Goal: Obtain resource: Obtain resource

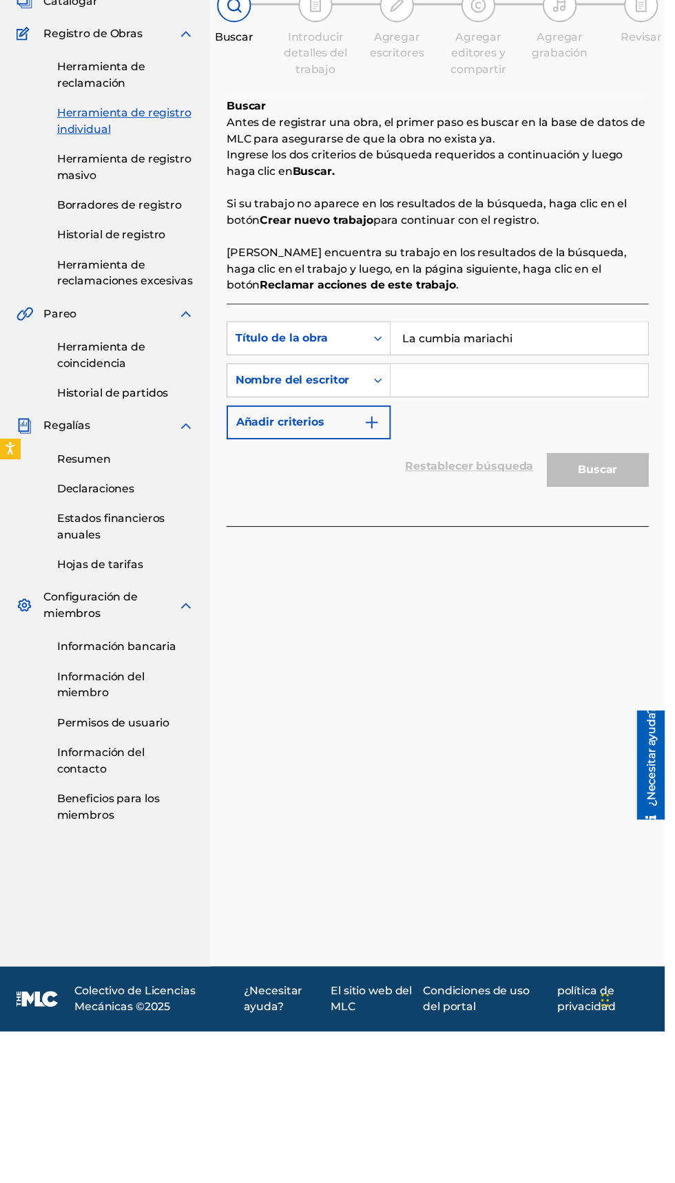
type input "La cumbia mariachi"
click at [514, 527] on input "Formulario de búsqueda" at bounding box center [527, 522] width 261 height 33
type input "[PERSON_NAME]"
click at [627, 613] on button "Buscar" at bounding box center [606, 613] width 103 height 34
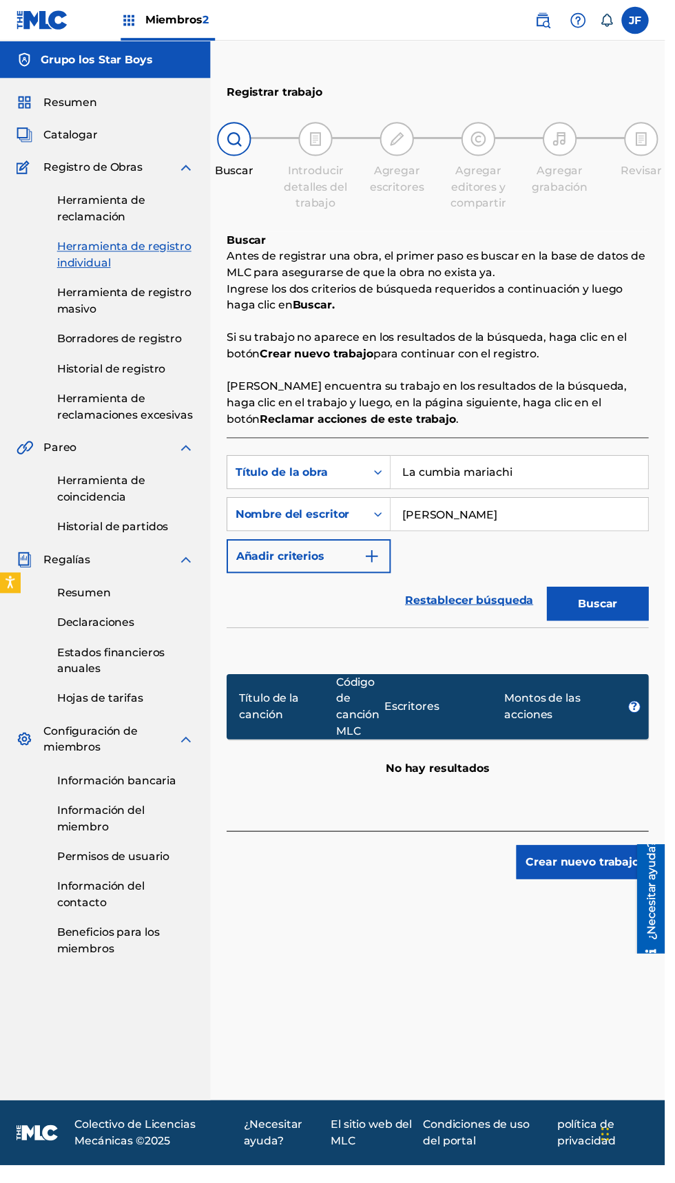
click at [142, 305] on link "Herramienta de registro masivo" at bounding box center [127, 305] width 139 height 33
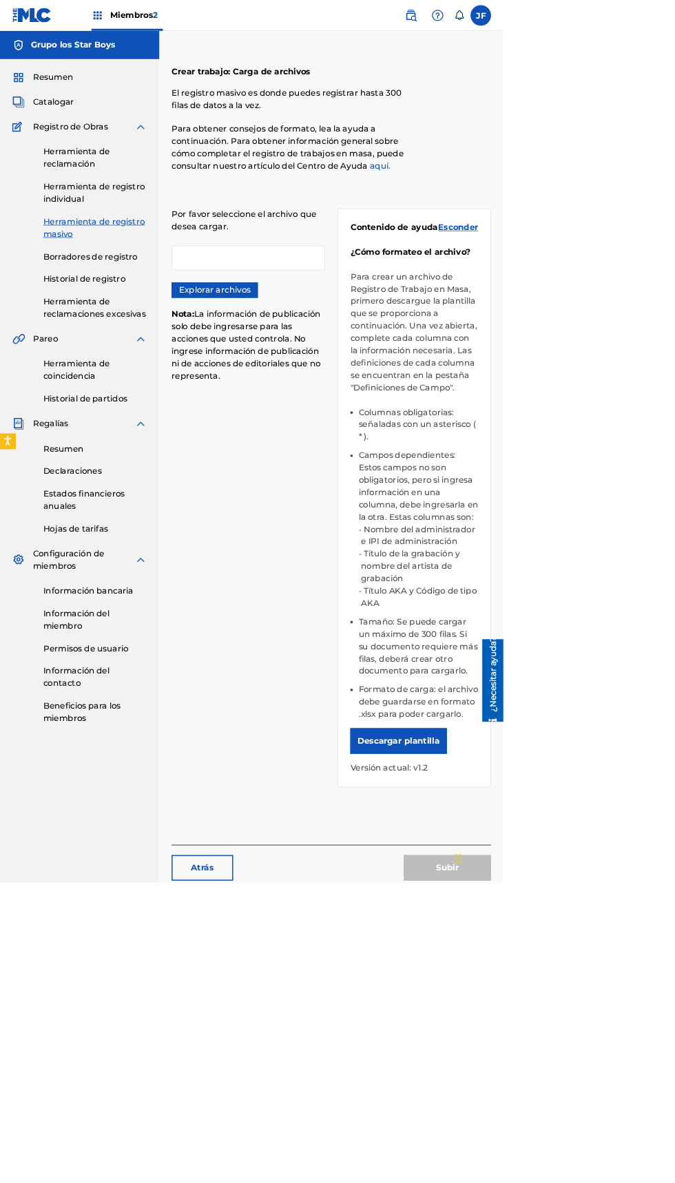
click at [372, 348] on div at bounding box center [333, 345] width 206 height 33
click at [359, 351] on div at bounding box center [333, 345] width 206 height 33
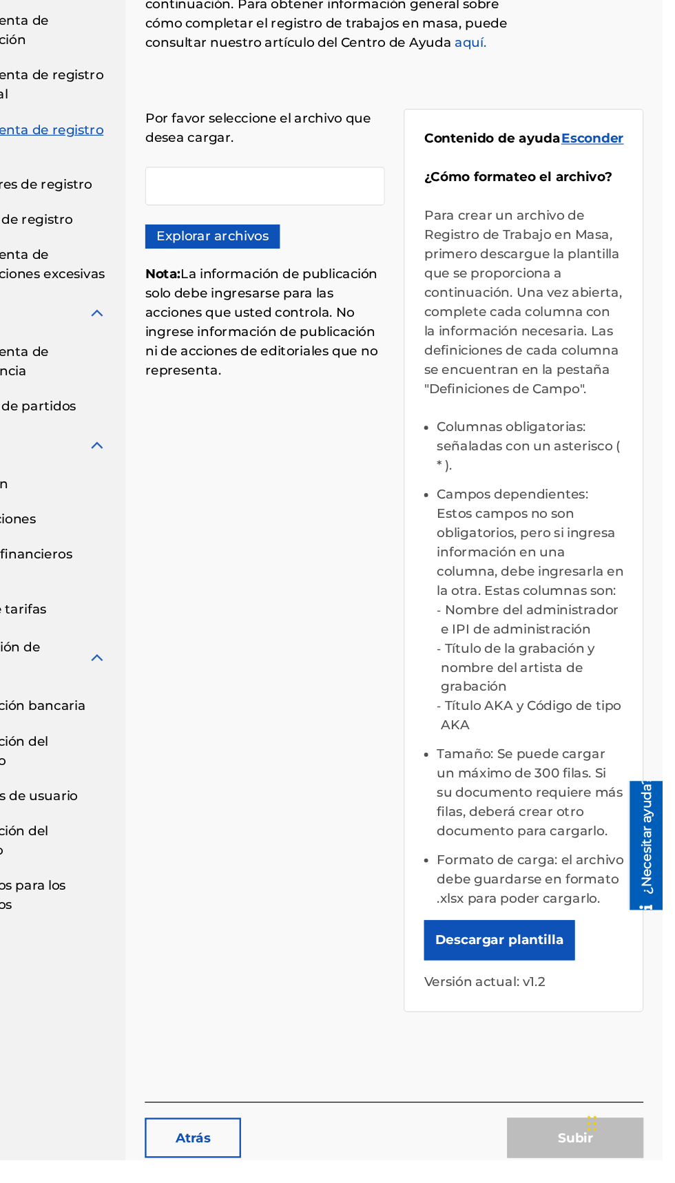
click at [310, 395] on font "Explorar archivos" at bounding box center [288, 388] width 96 height 13
click at [0, 0] on input "Explorar archivos" at bounding box center [0, 0] width 0 height 0
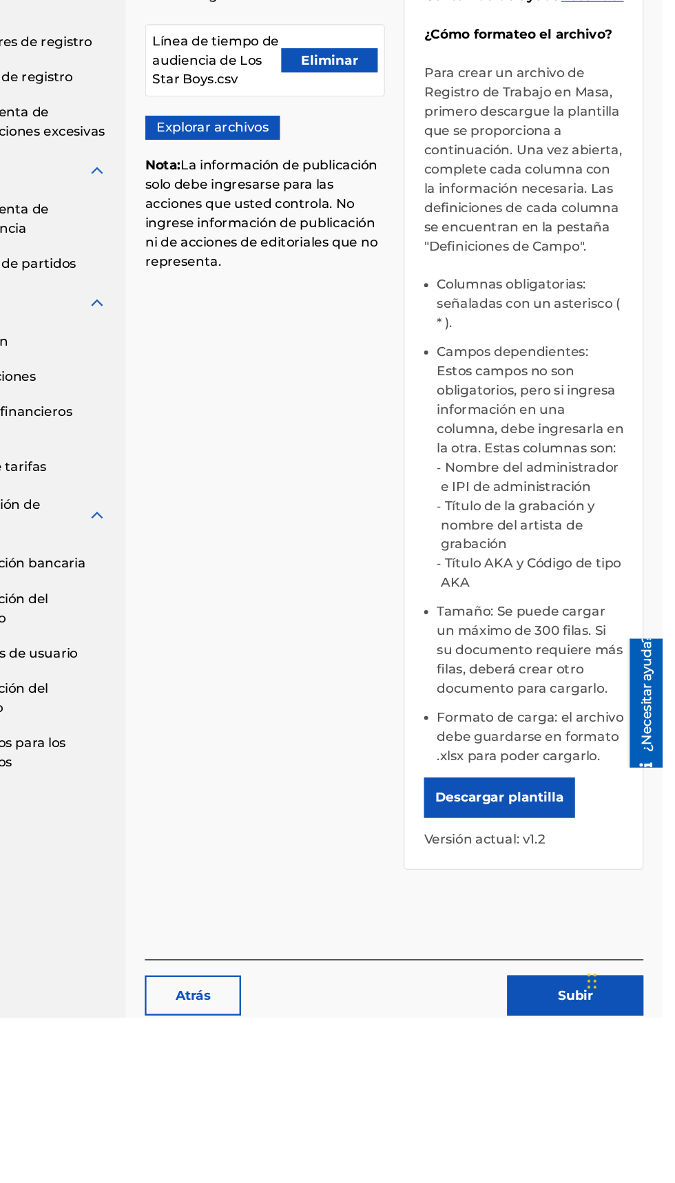
click at [574, 1000] on font "Descargar plantilla" at bounding box center [534, 993] width 110 height 13
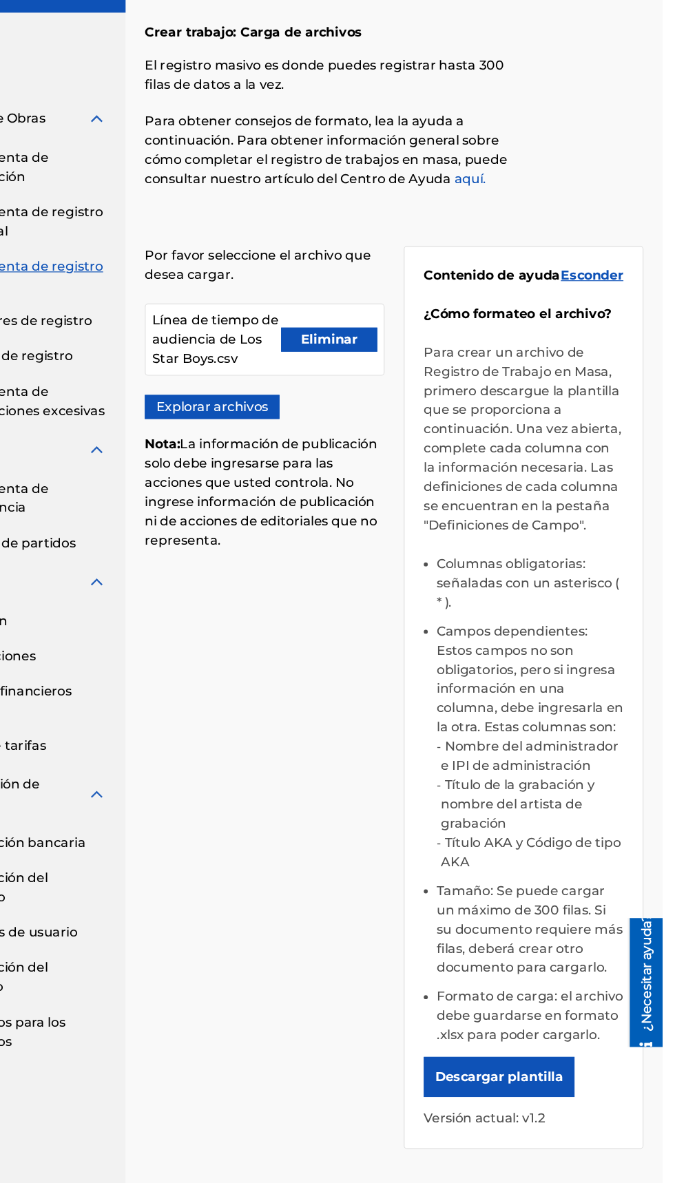
click at [399, 361] on font "Eliminar" at bounding box center [388, 359] width 49 height 13
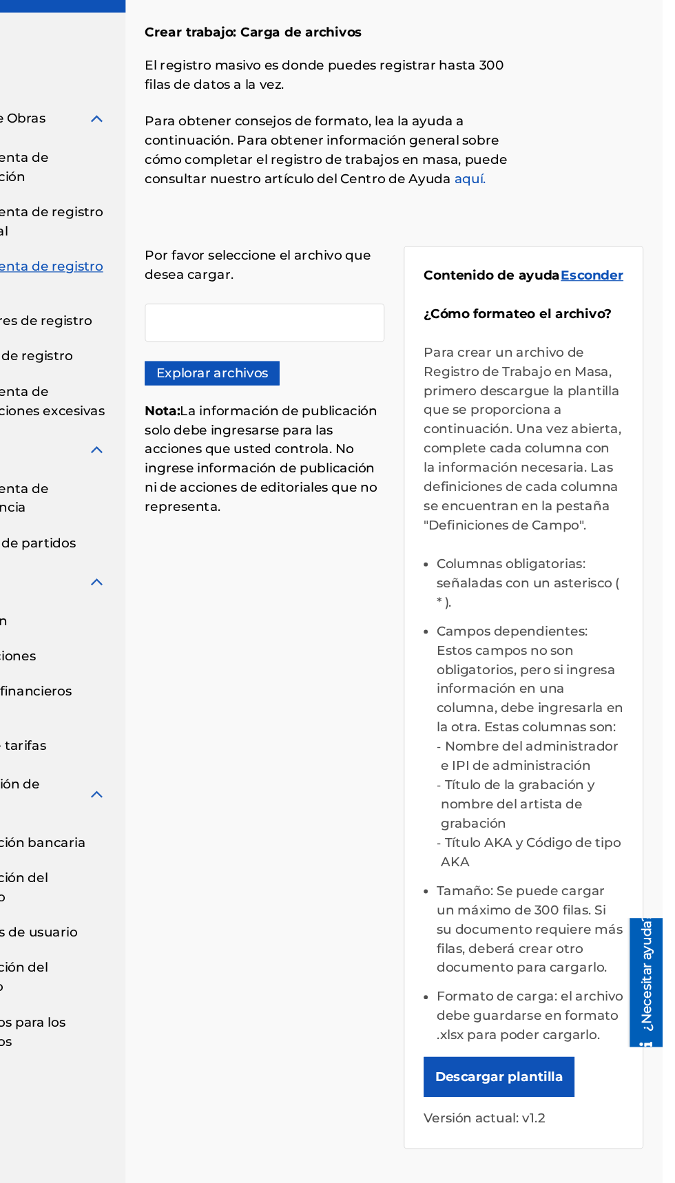
click at [353, 333] on div at bounding box center [333, 345] width 206 height 33
click at [329, 391] on font "Explorar archivos" at bounding box center [288, 388] width 96 height 13
click at [0, 0] on input "Explorar archivos" at bounding box center [0, 0] width 0 height 0
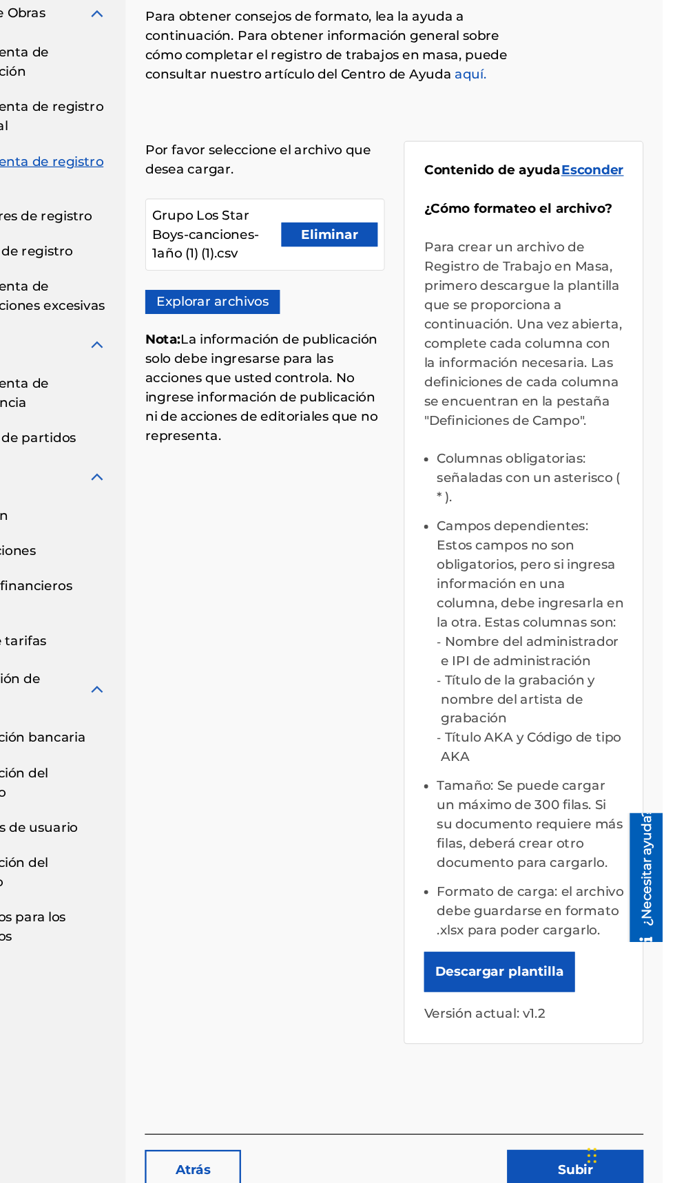
click at [559, 985] on button "Descargar plantilla" at bounding box center [534, 994] width 129 height 34
click at [392, 357] on font "Eliminar" at bounding box center [388, 359] width 49 height 13
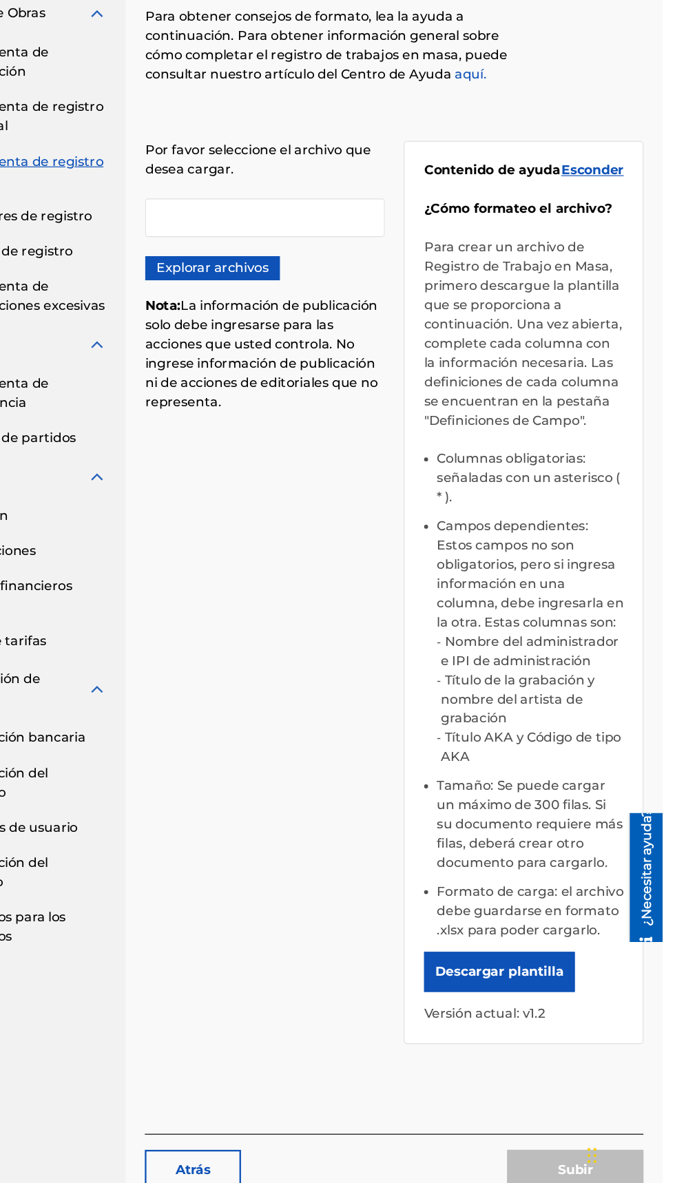
click at [329, 394] on font "Explorar archivos" at bounding box center [288, 388] width 96 height 13
click at [0, 0] on input "Explorar archivos" at bounding box center [0, 0] width 0 height 0
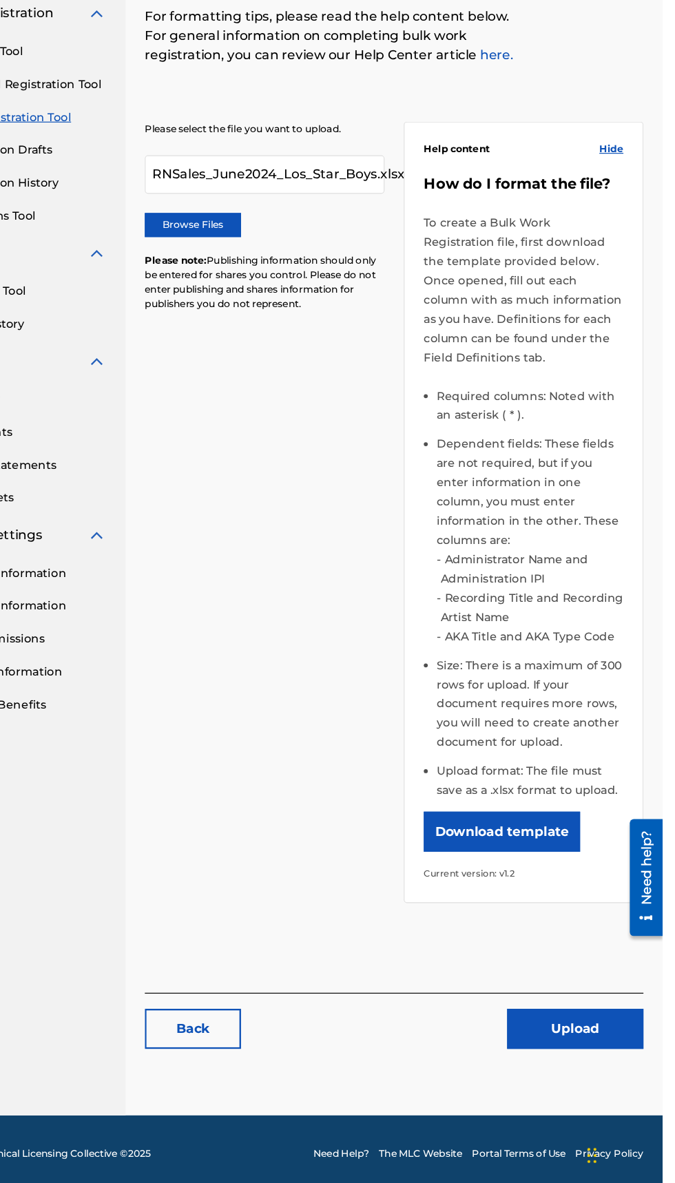
click at [570, 871] on button "Download template" at bounding box center [537, 873] width 134 height 34
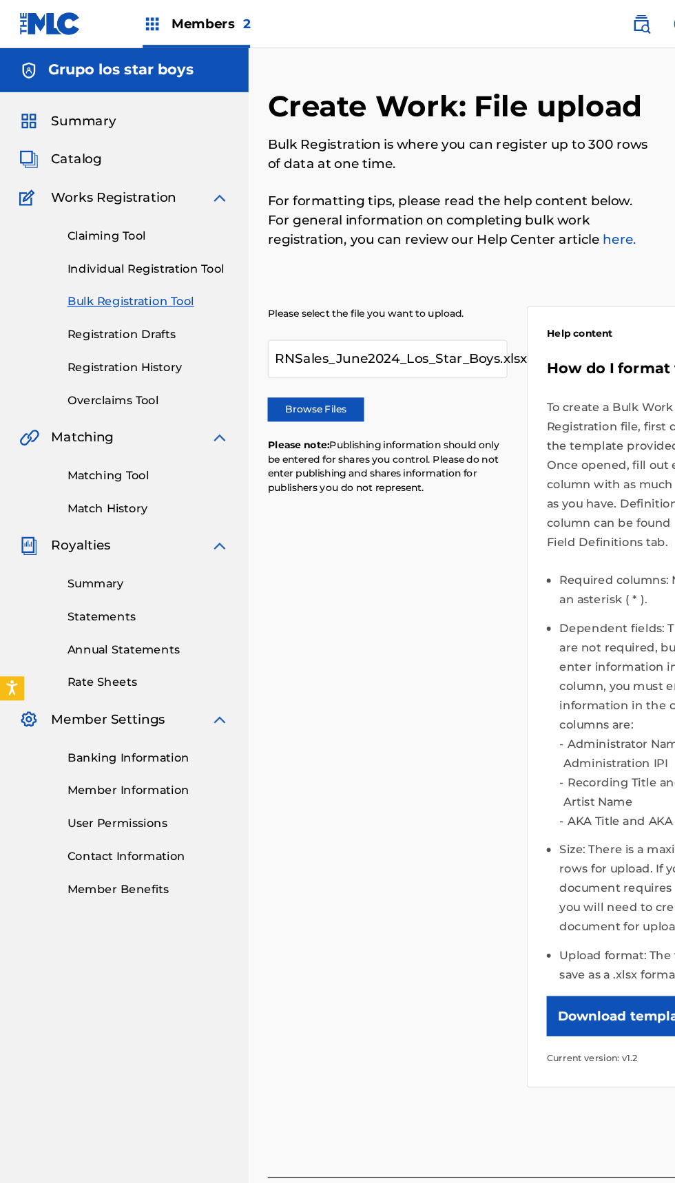
click at [94, 53] on h5 "Grupo los star boys" at bounding box center [103, 60] width 125 height 16
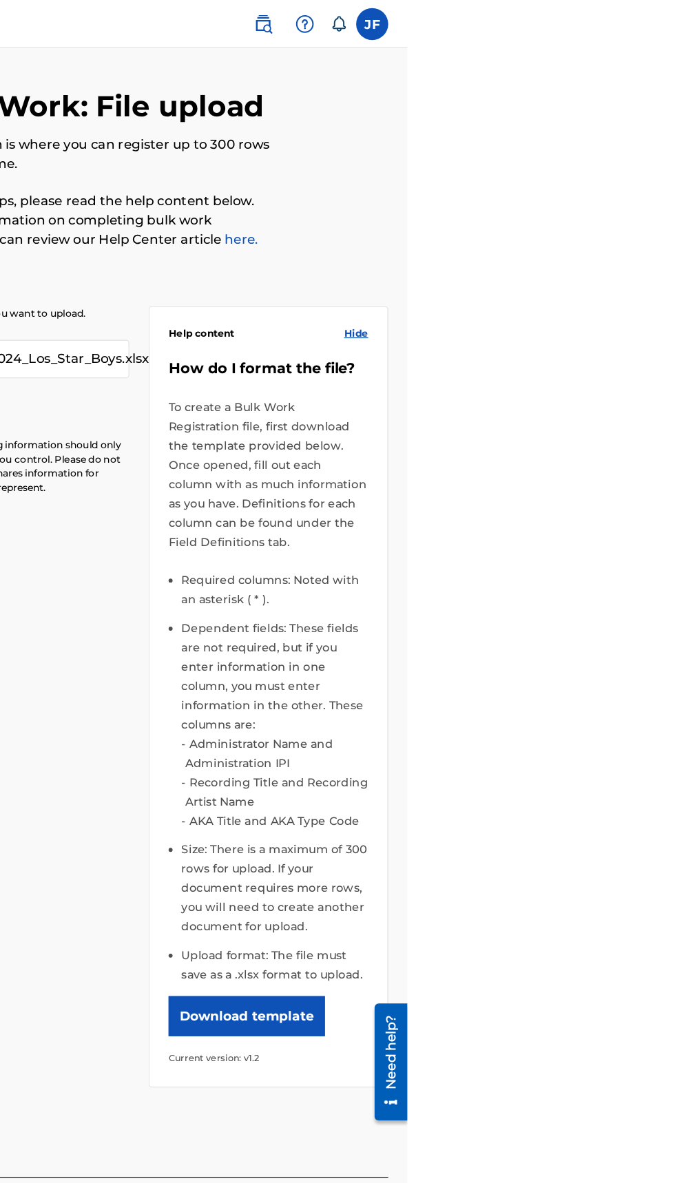
click at [658, 23] on label at bounding box center [645, 21] width 28 height 28
click at [645, 21] on input "JF [PERSON_NAME] [EMAIL_ADDRESS][DOMAIN_NAME] Notification Preferences Profile …" at bounding box center [645, 21] width 0 height 0
